Goal: Download file/media

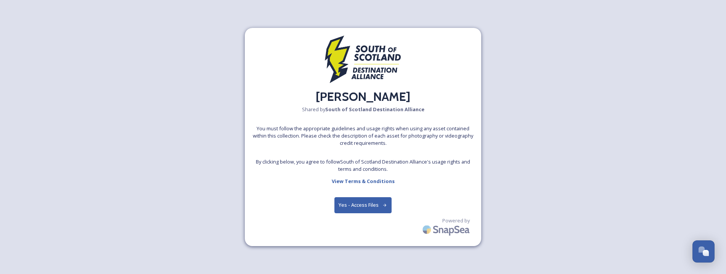
click at [354, 203] on button "Yes - Access Files" at bounding box center [363, 205] width 57 height 16
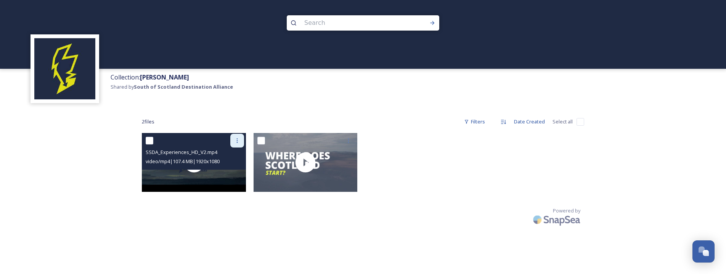
click at [235, 139] on icon at bounding box center [237, 140] width 6 height 6
click at [224, 169] on span "Download" at bounding box center [228, 171] width 23 height 7
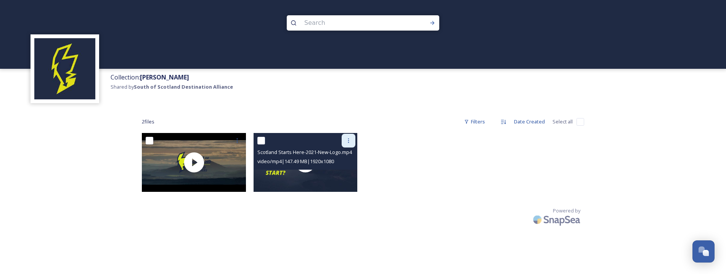
click at [351, 141] on icon at bounding box center [349, 140] width 6 height 6
click at [343, 169] on span "Download" at bounding box center [339, 171] width 23 height 7
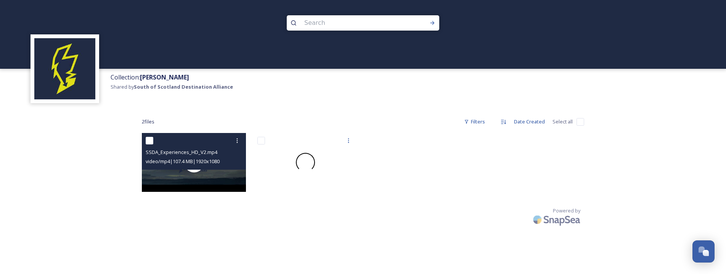
click at [153, 140] on input "checkbox" at bounding box center [150, 141] width 8 height 8
checkbox input "true"
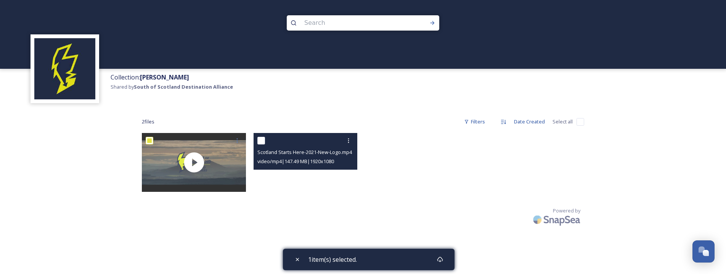
click at [260, 140] on input "checkbox" at bounding box center [262, 141] width 8 height 8
checkbox input "true"
